Goal: Task Accomplishment & Management: Complete application form

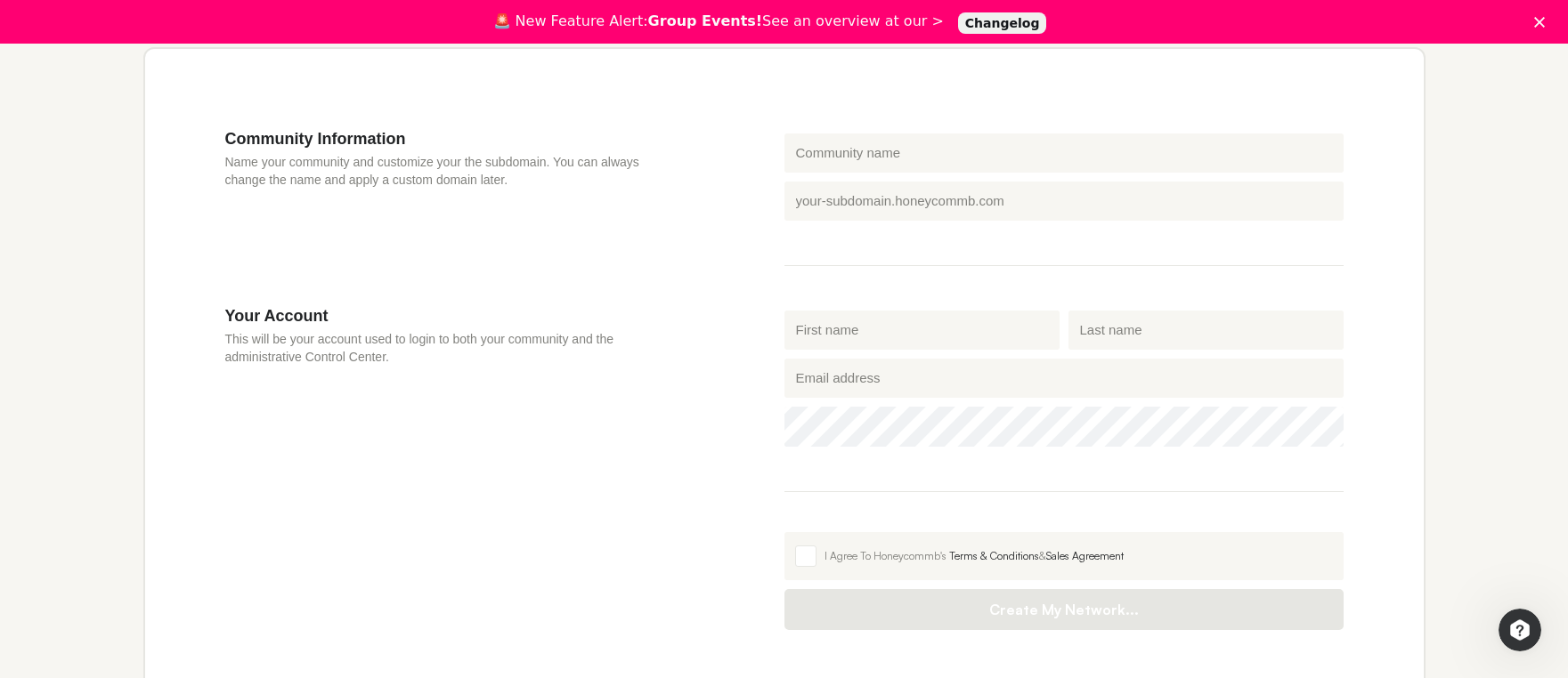
scroll to position [576, 0]
click at [885, 146] on input "Community name" at bounding box center [1063, 148] width 559 height 39
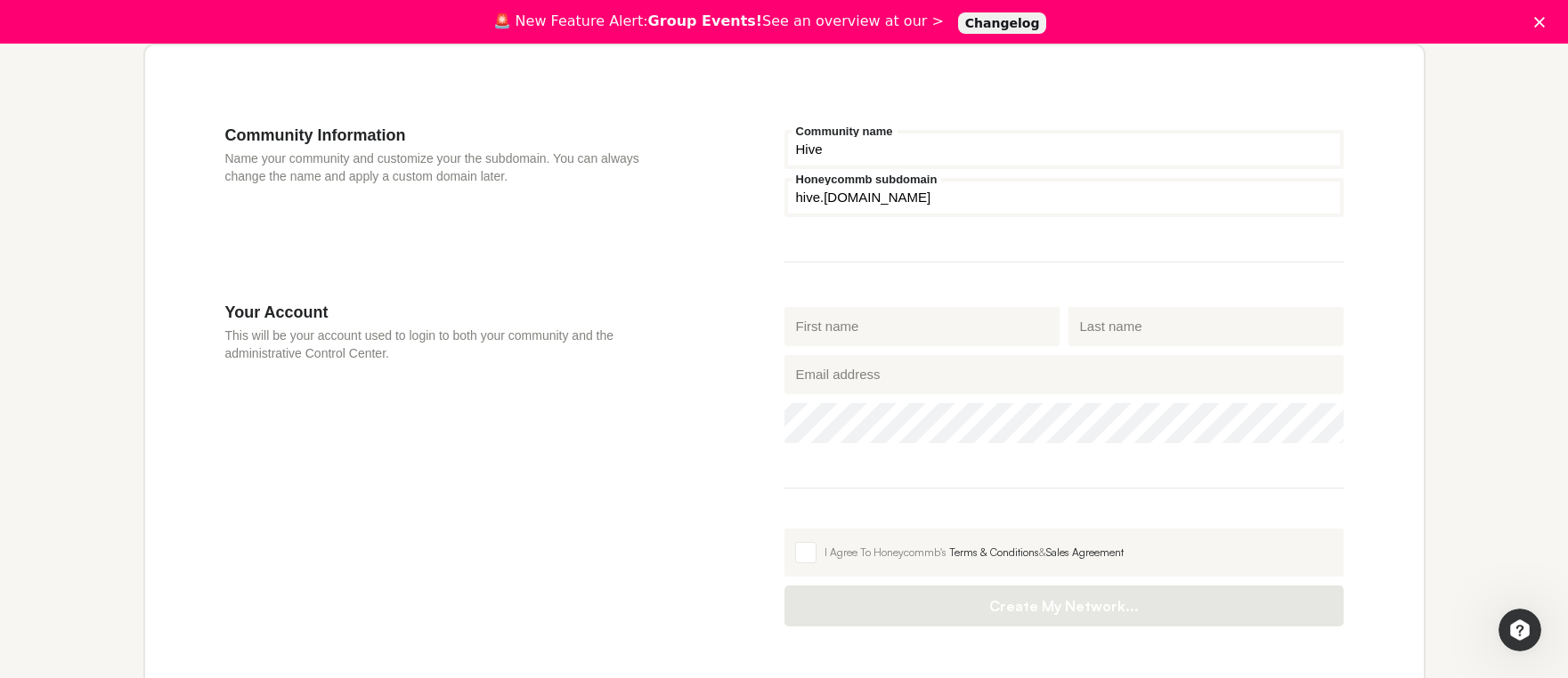
type input "Hive"
click at [748, 223] on div "Community Information Name your community and customize your the subdomain. You…" at bounding box center [505, 215] width 559 height 177
click at [740, 294] on div "Community Information Name your community and customize your the subdomain. You…" at bounding box center [505, 215] width 559 height 177
click at [831, 335] on input "First name" at bounding box center [922, 326] width 275 height 39
type input "Fernao"
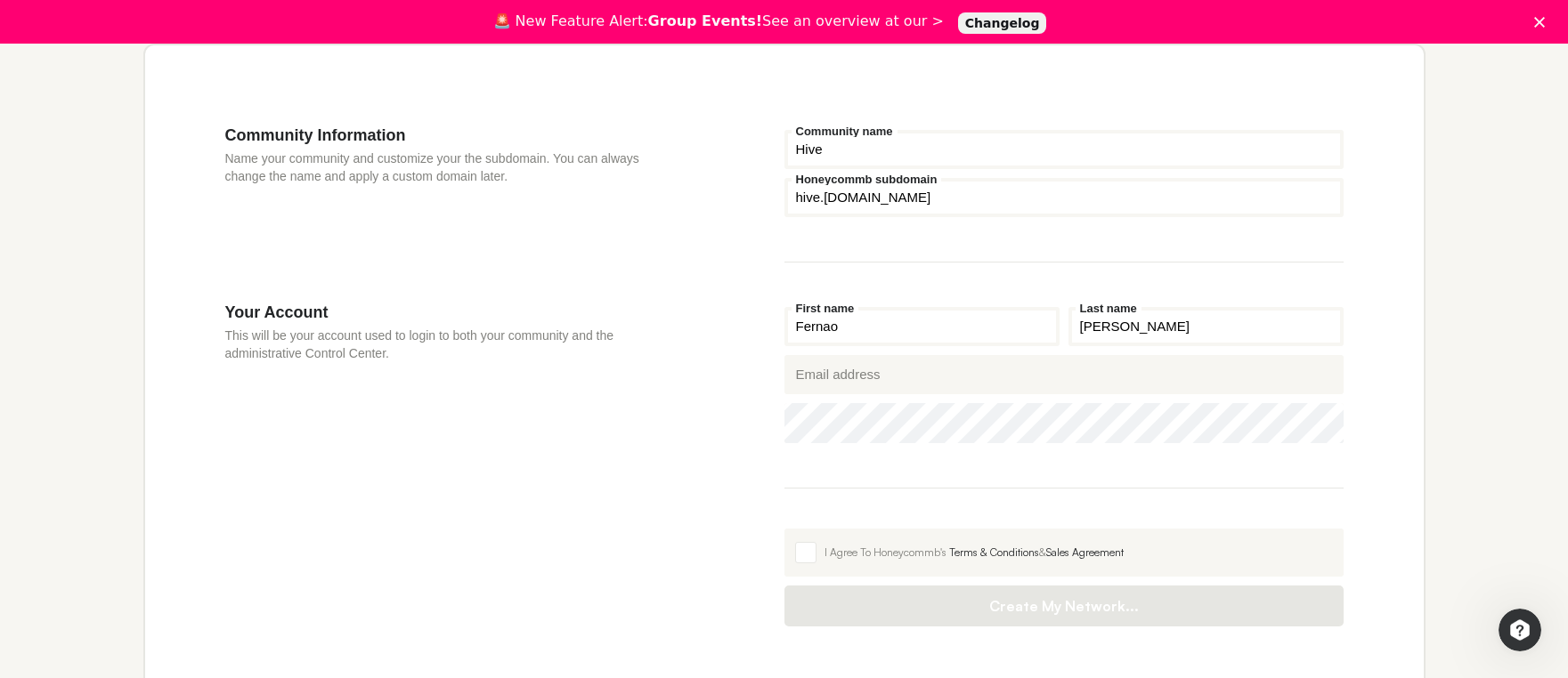
type input "[PERSON_NAME]"
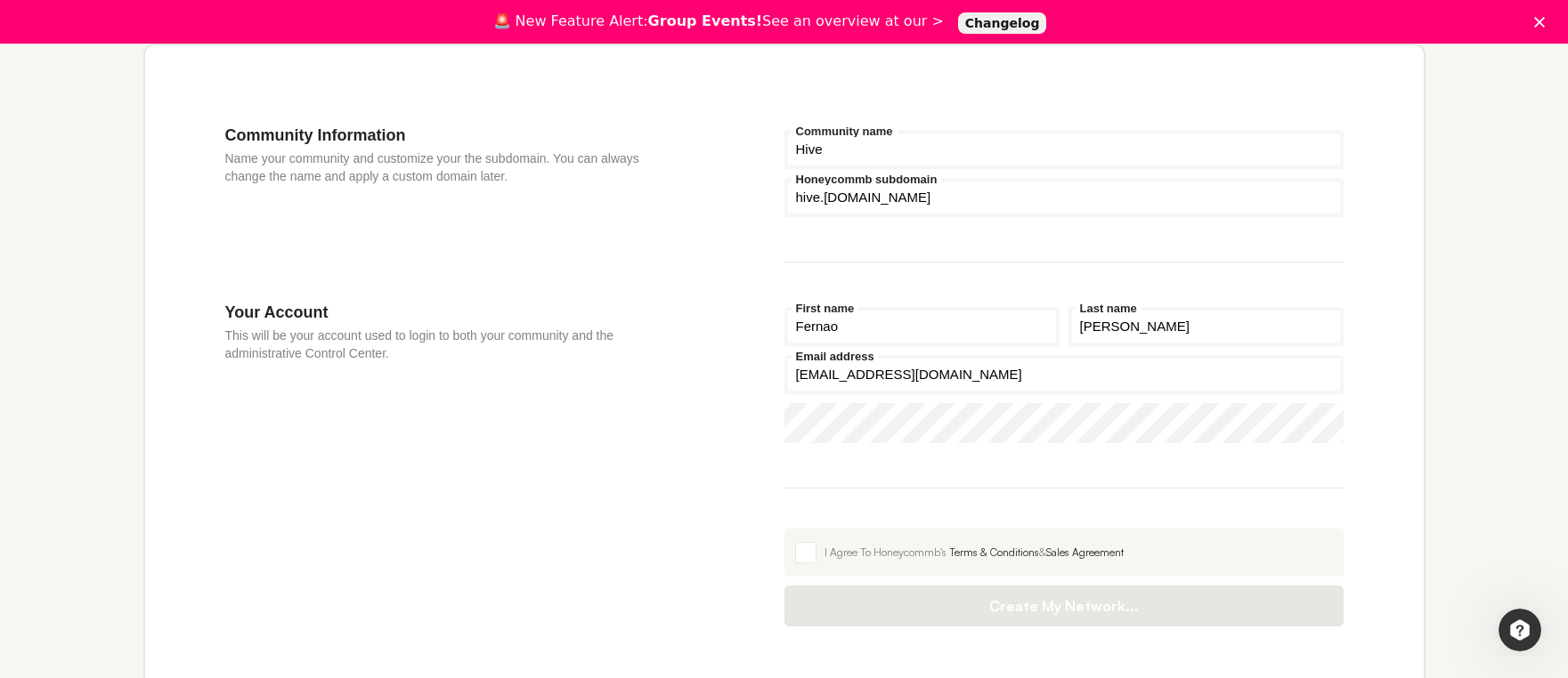
type input "[EMAIL_ADDRESS][DOMAIN_NAME]"
click at [720, 405] on div "Your Account This will be your account used to login to both your community and…" at bounding box center [505, 463] width 559 height 323
click at [791, 564] on label "I Agree To Honeycommb's Terms & Conditions & Sales Agreement" at bounding box center [1063, 552] width 559 height 48
click at [784, 529] on input "I Agree To Honeycommb's Terms & Conditions & Sales Agreement" at bounding box center [784, 529] width 0 height 0
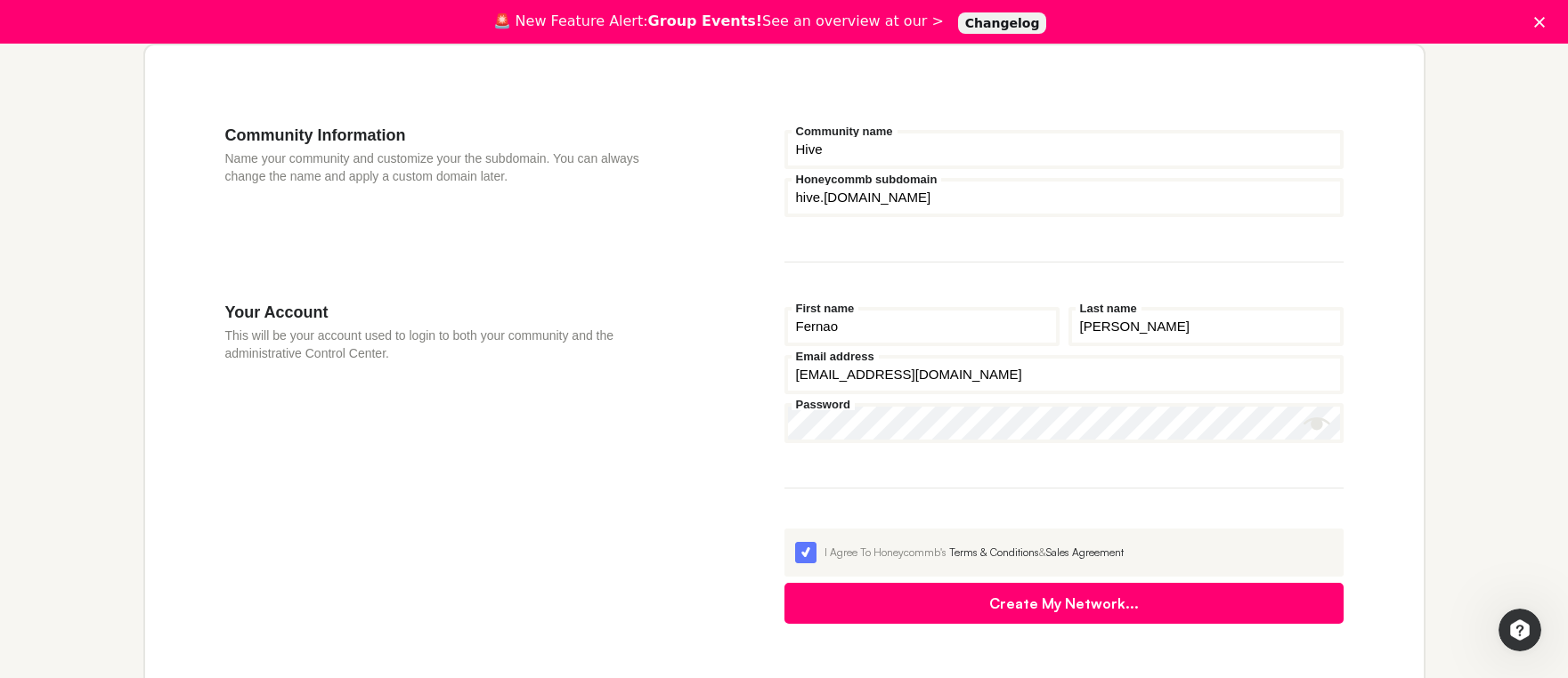
click at [841, 605] on button "Create My Network..." at bounding box center [1063, 603] width 559 height 41
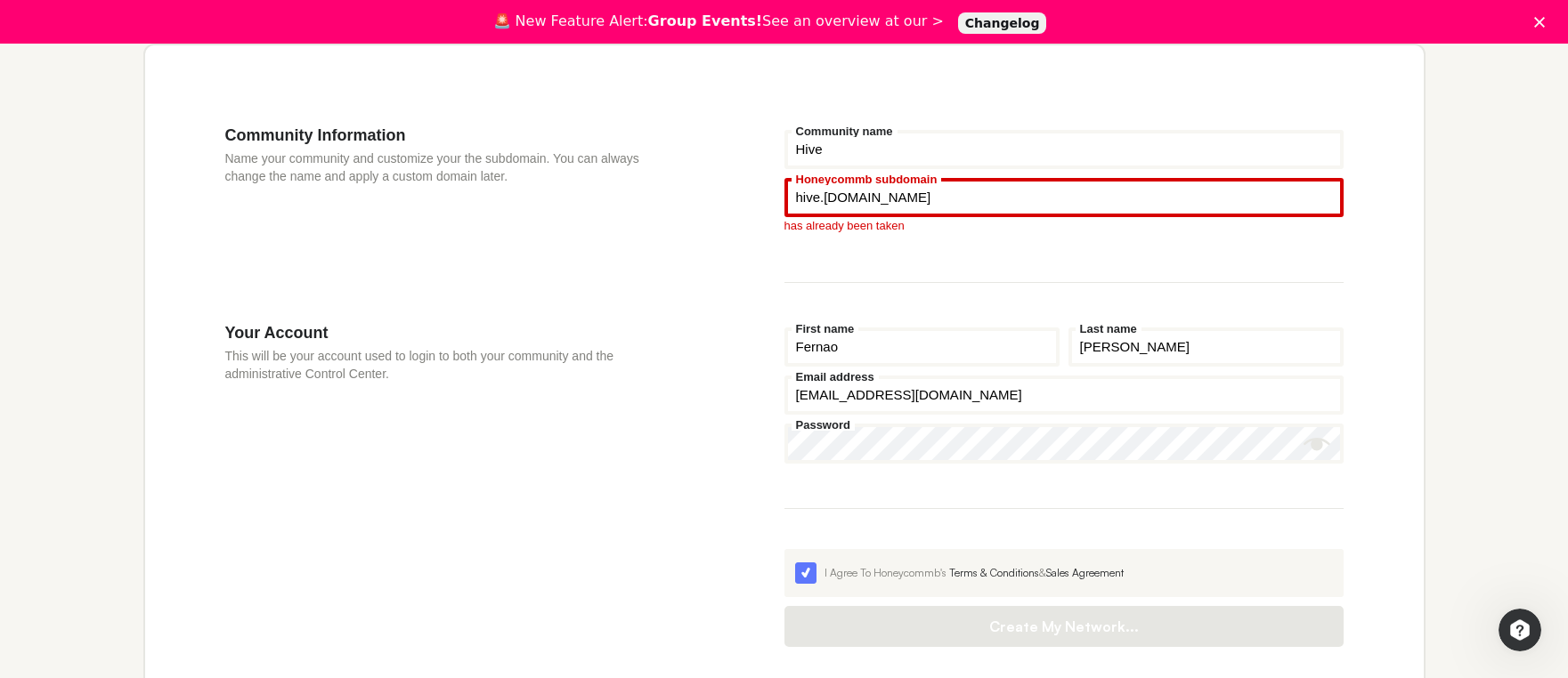
click at [819, 198] on input "Honeycommb subdomain" at bounding box center [1063, 197] width 559 height 39
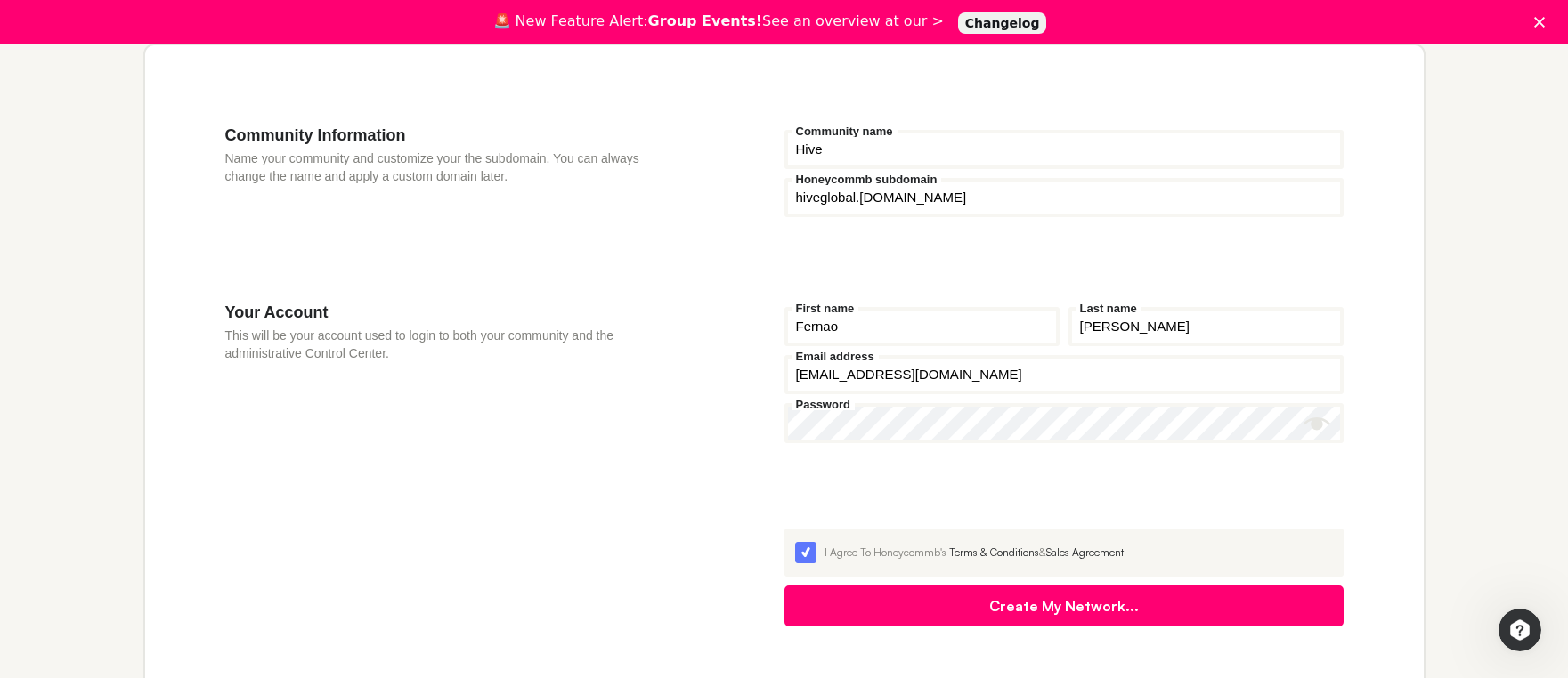
type input "hiveglobal"
click at [740, 268] on div "Community Information Name your community and customize your the subdomain. You…" at bounding box center [505, 215] width 559 height 177
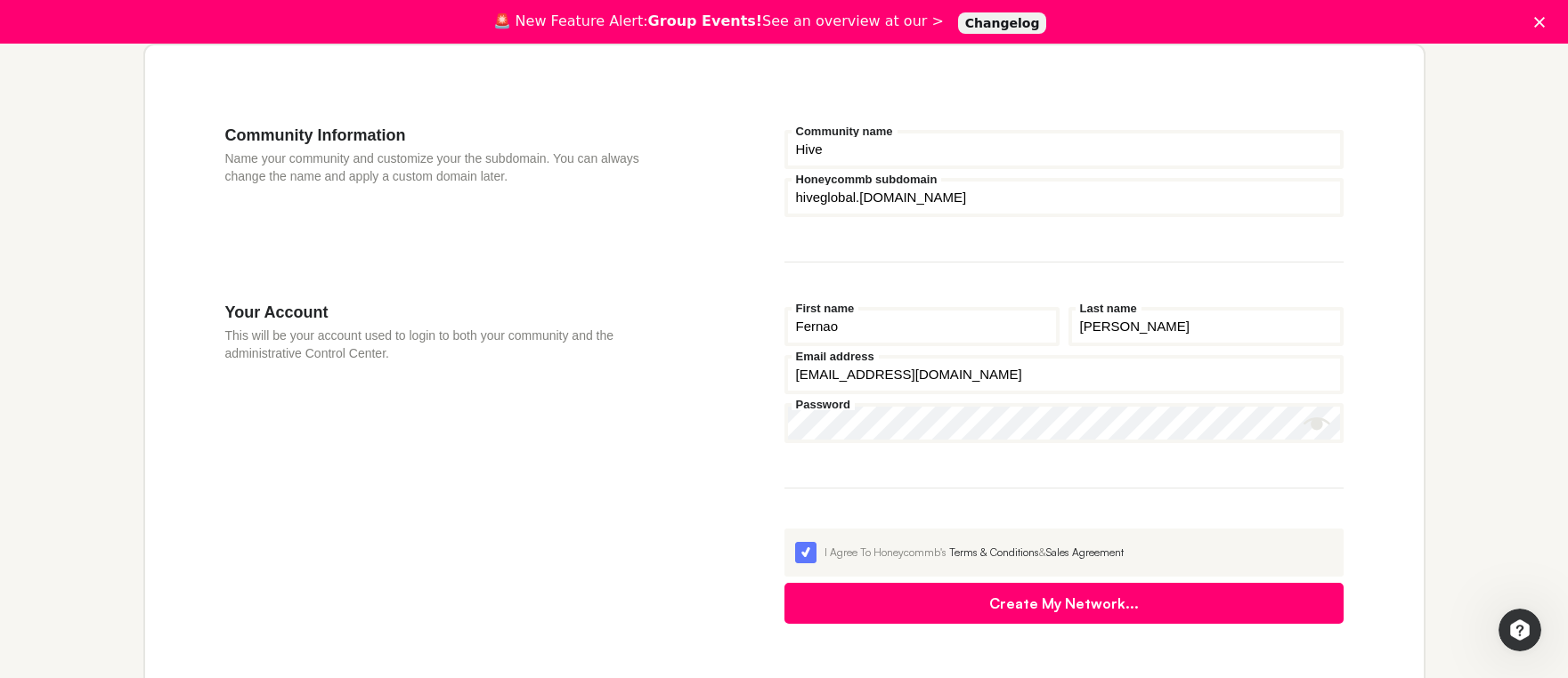
click at [932, 613] on button "Create My Network..." at bounding box center [1063, 603] width 559 height 41
